Goal: Navigation & Orientation: Go to known website

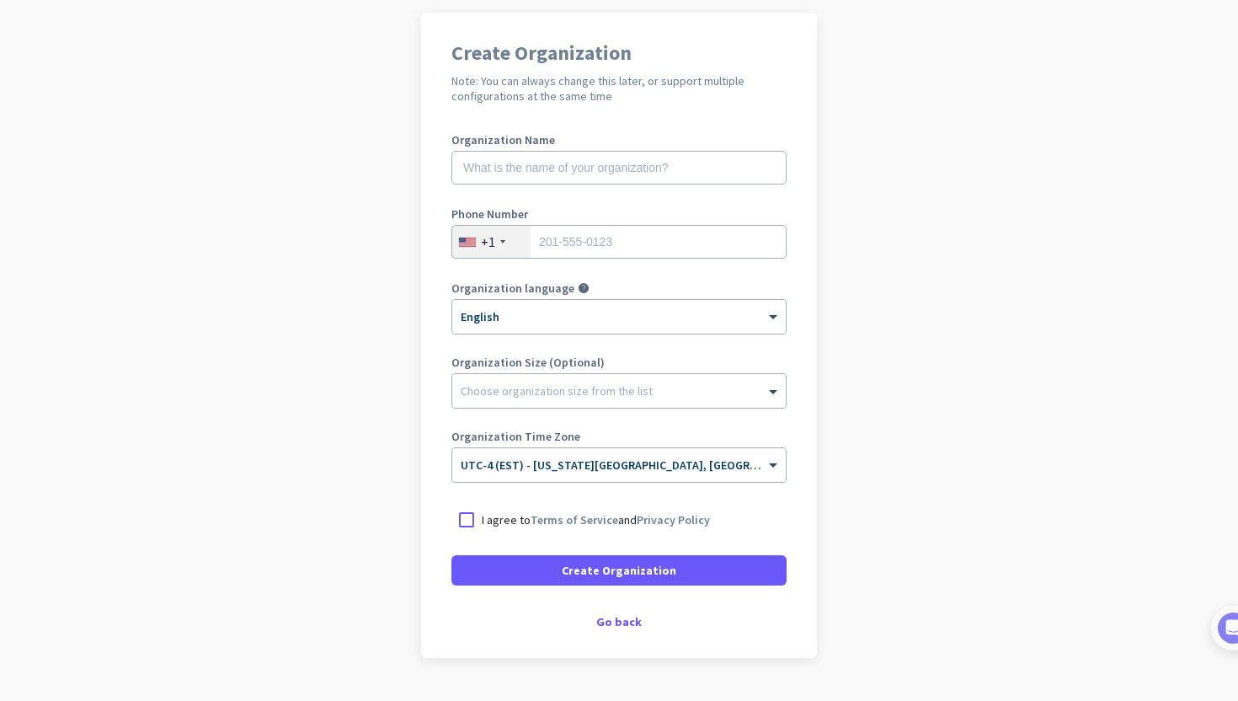
scroll to position [165, 0]
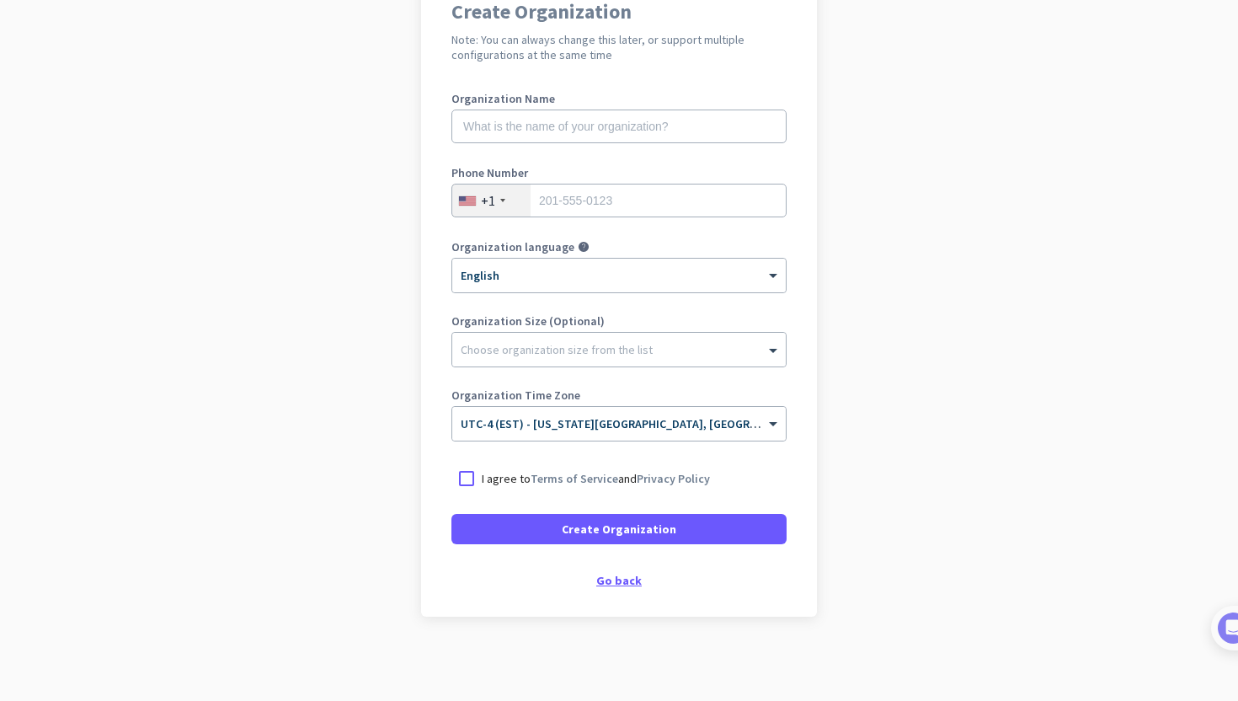
click at [607, 586] on div "Go back" at bounding box center [618, 580] width 335 height 12
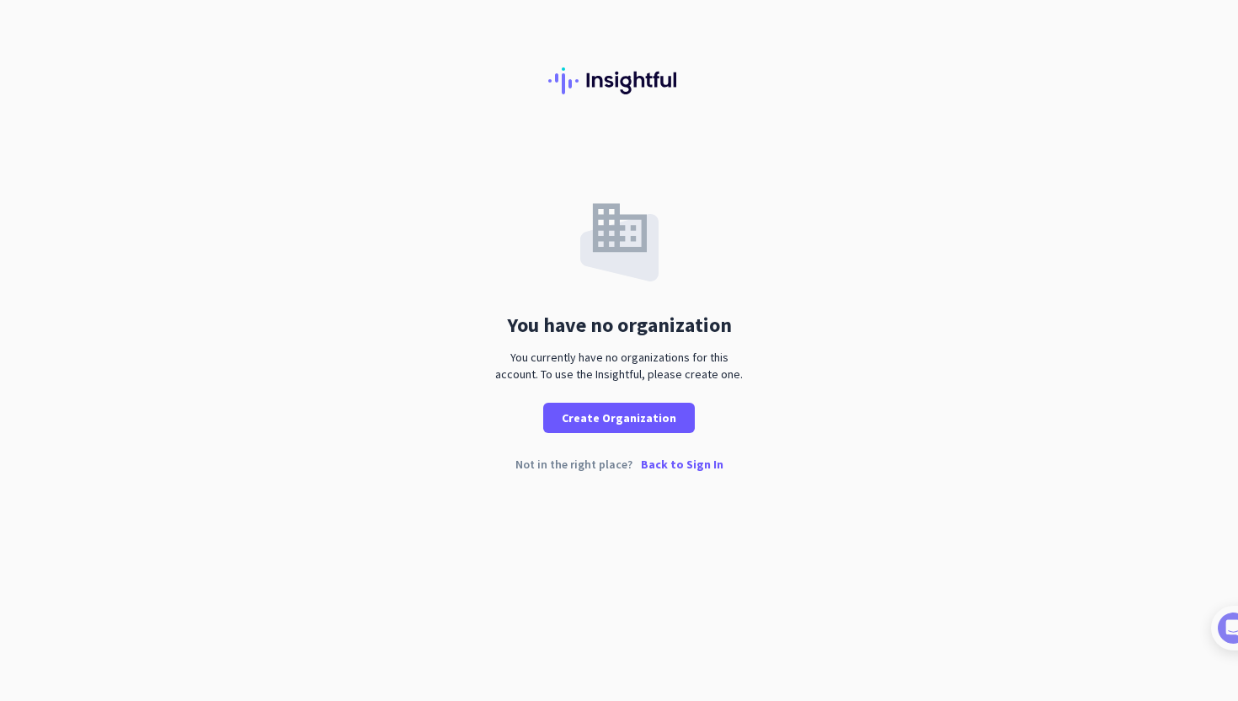
click at [660, 465] on p "Back to Sign In" at bounding box center [682, 464] width 83 height 12
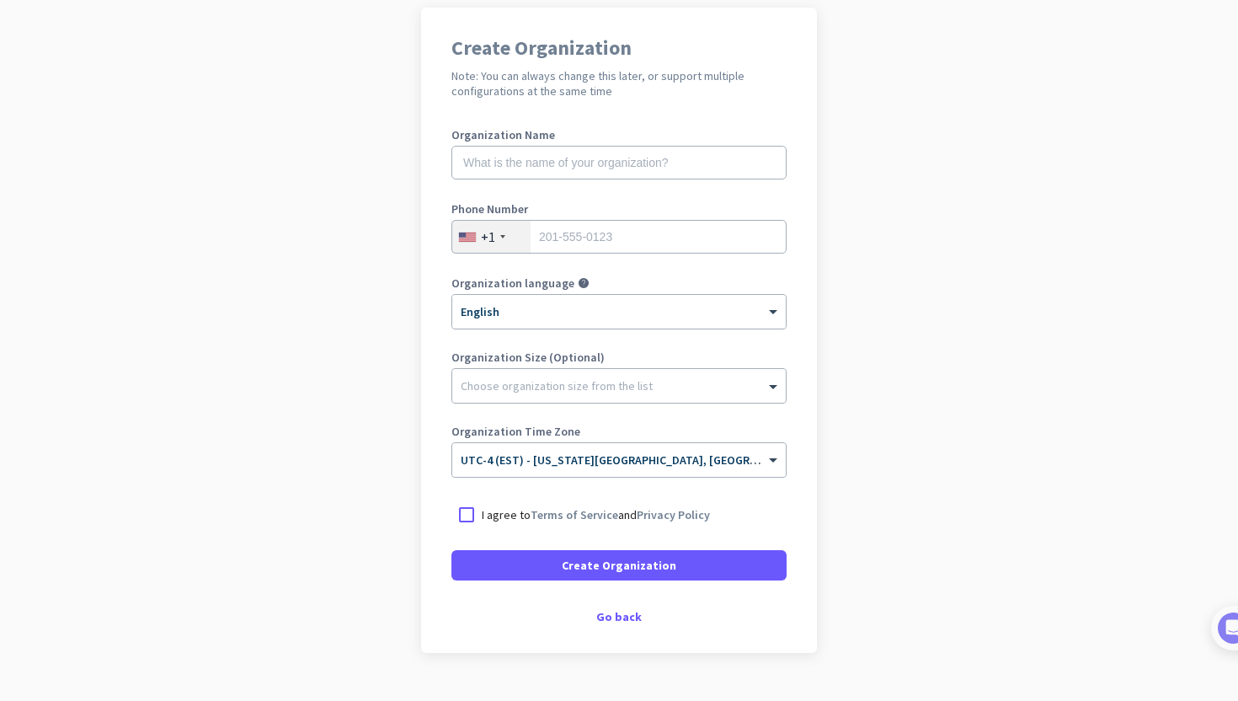
scroll to position [165, 0]
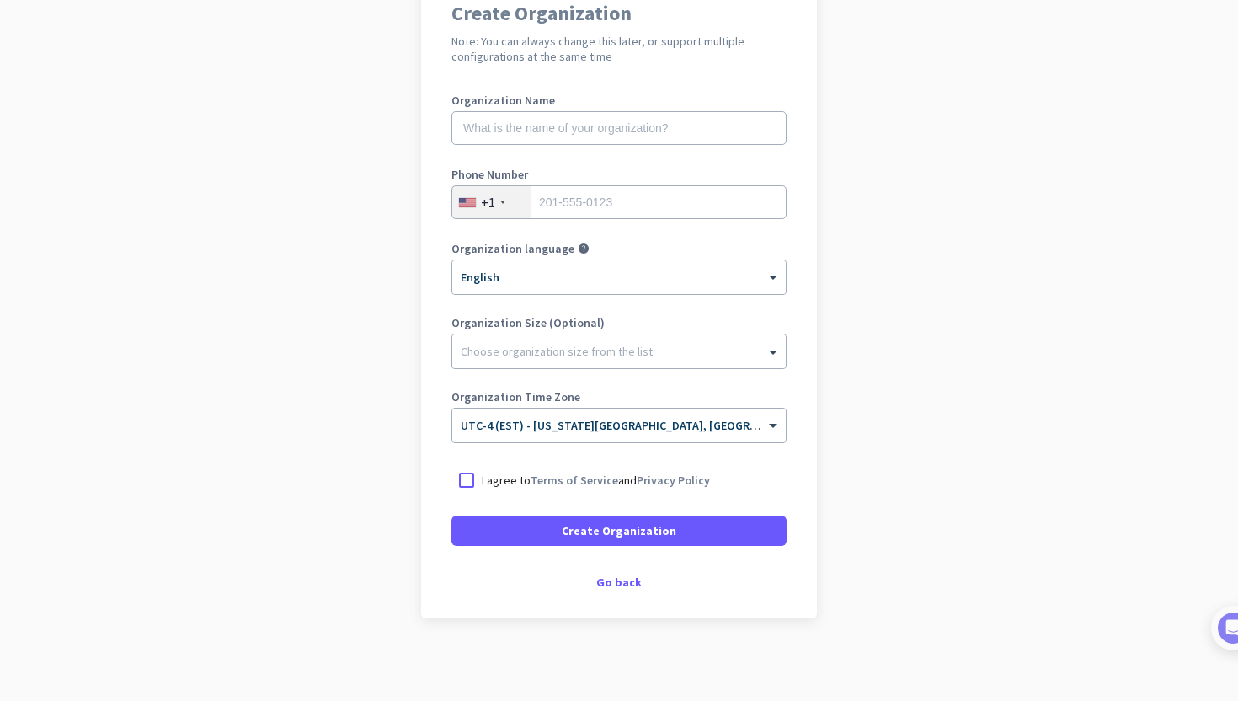
scroll to position [165, 0]
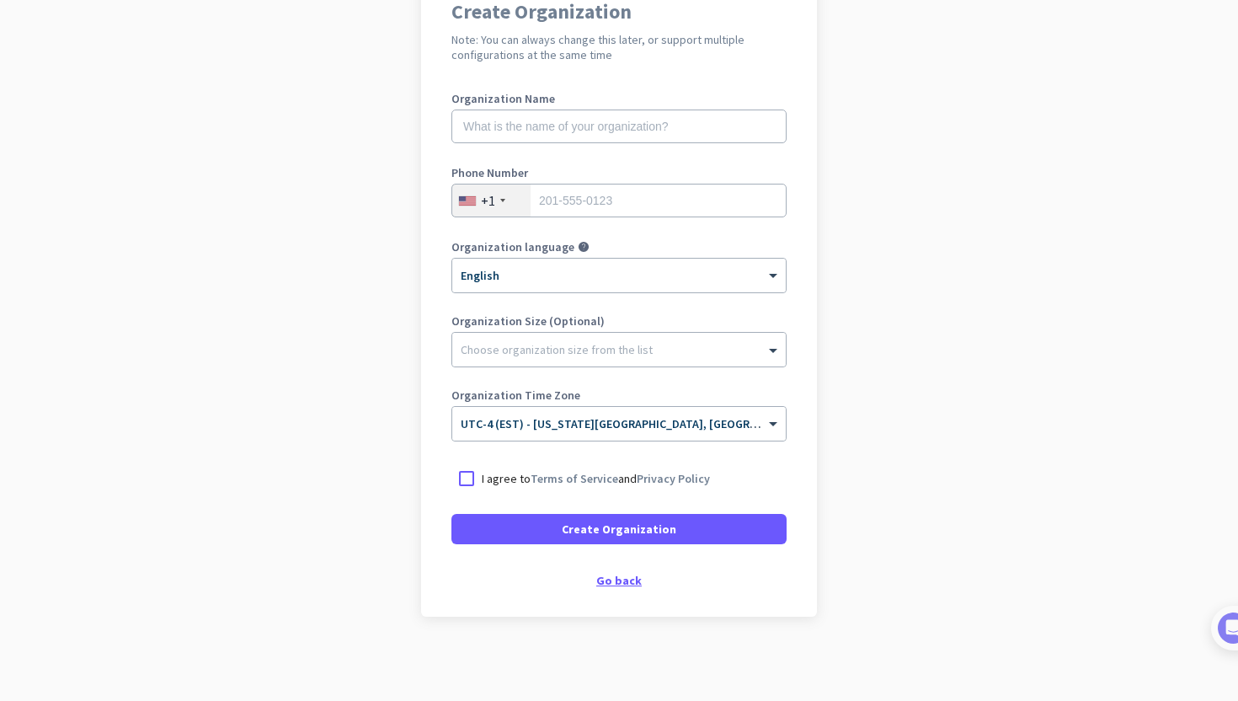
click at [631, 578] on div "Go back" at bounding box center [618, 580] width 335 height 12
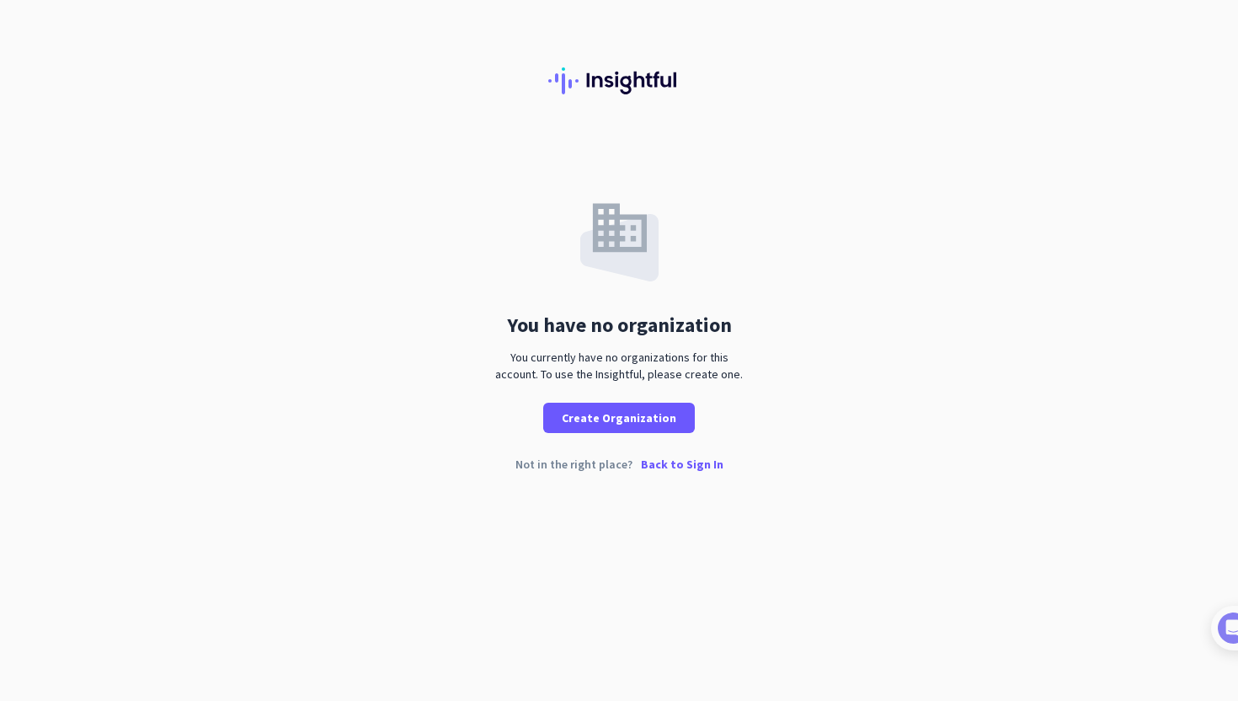
click at [688, 473] on div "Not in the right place? Back to Sign In" at bounding box center [619, 477] width 1238 height 39
click at [688, 469] on p "Back to Sign In" at bounding box center [682, 464] width 83 height 12
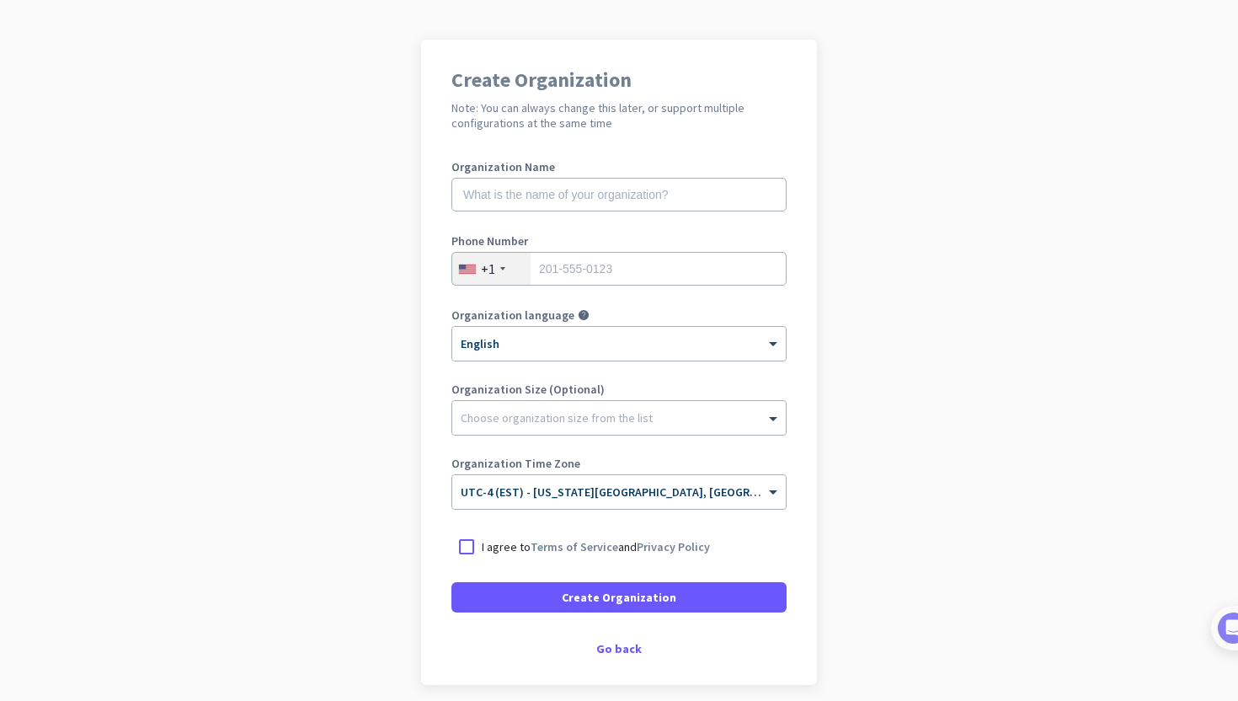
scroll to position [165, 0]
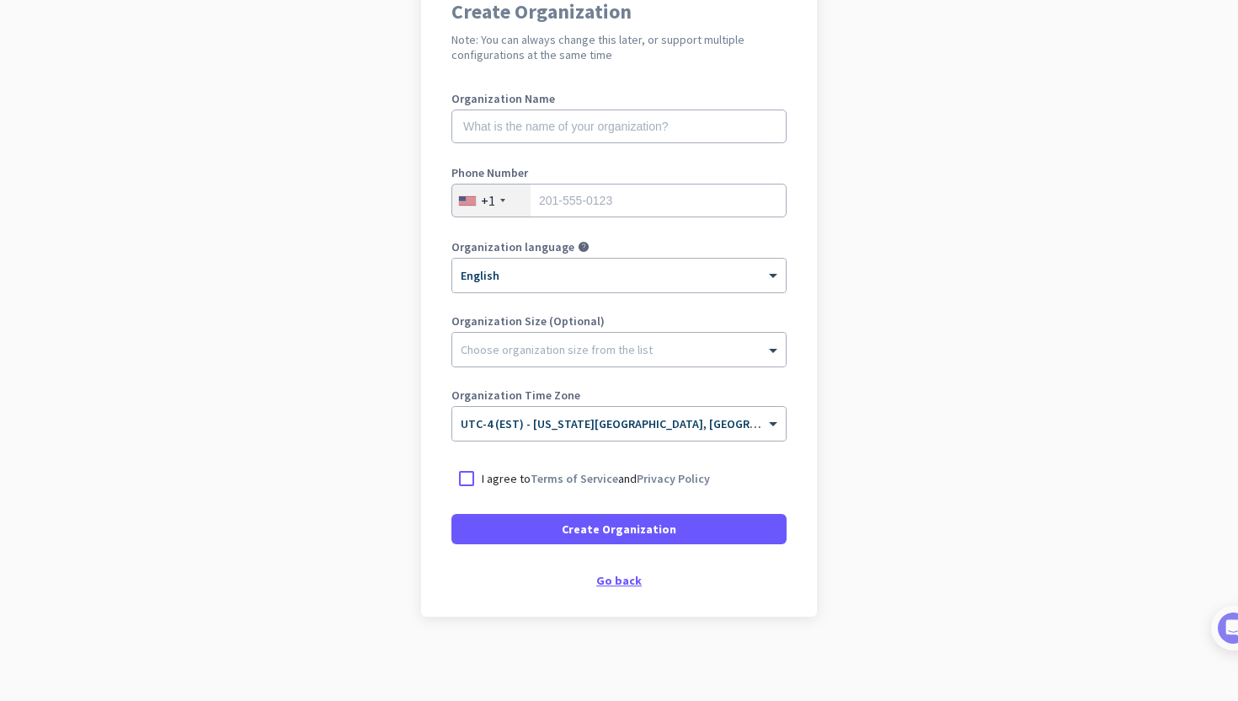
click at [612, 579] on div "Go back" at bounding box center [618, 580] width 335 height 12
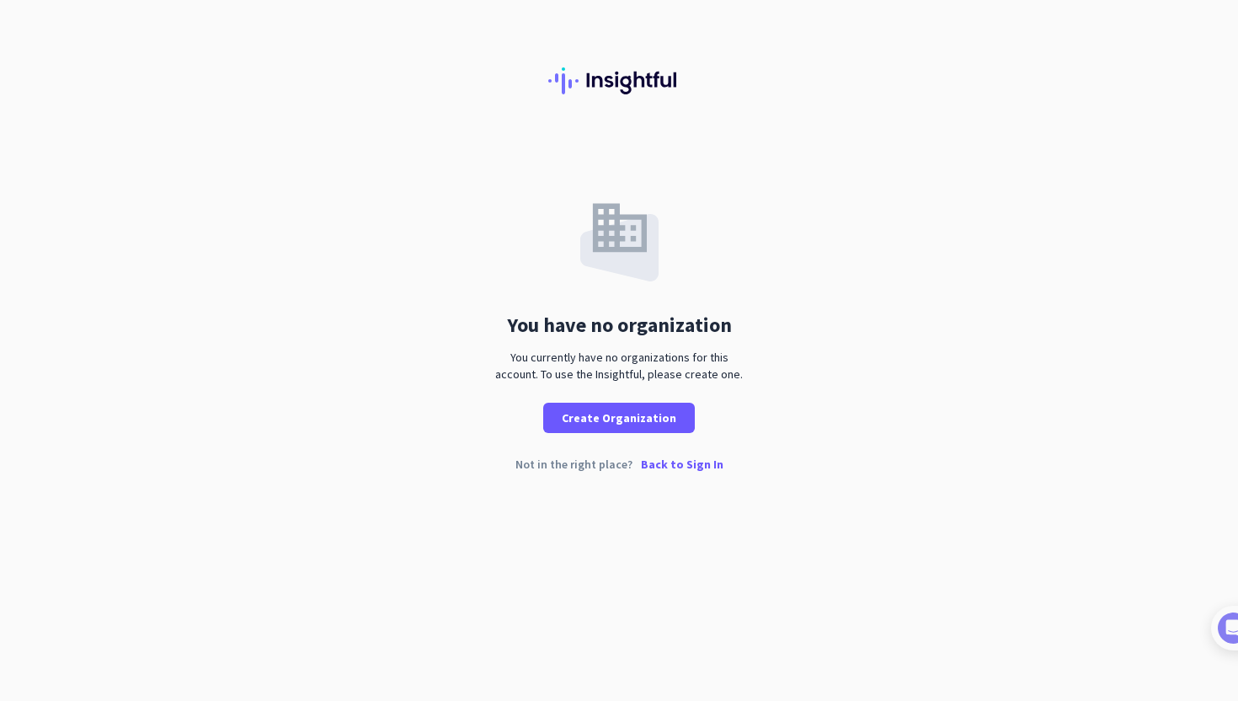
click at [672, 465] on p "Back to Sign In" at bounding box center [682, 464] width 83 height 12
